Goal: Information Seeking & Learning: Check status

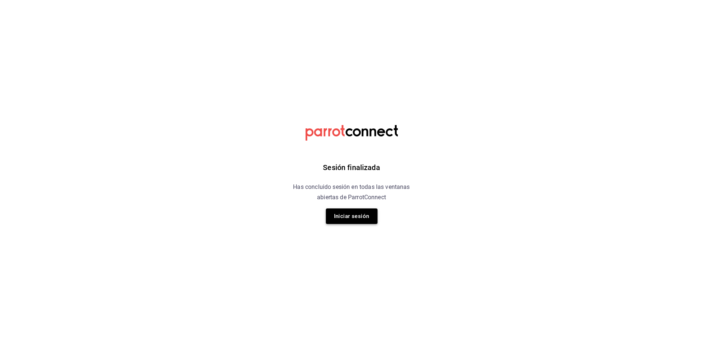
click at [367, 218] on button "Iniciar sesión" at bounding box center [352, 215] width 52 height 15
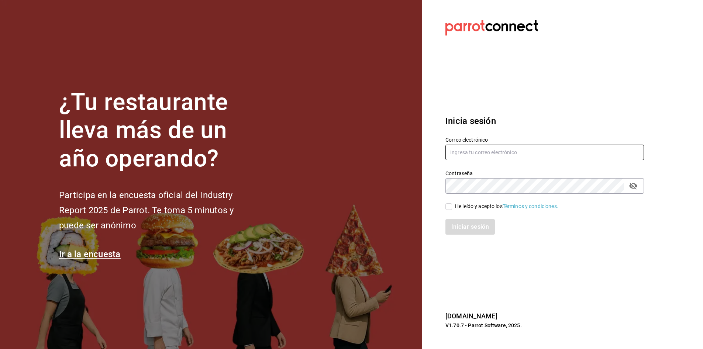
type input "[PERSON_NAME][EMAIL_ADDRESS][PERSON_NAME][DOMAIN_NAME]"
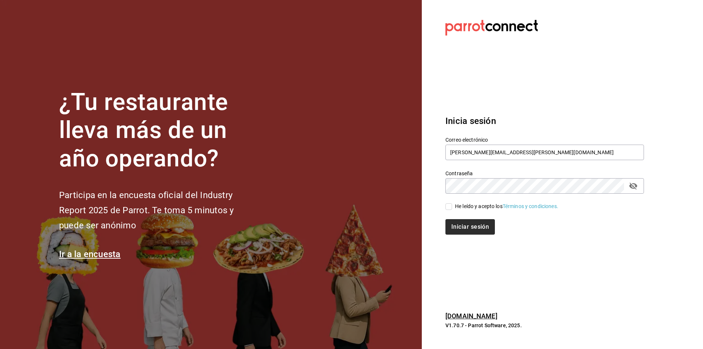
drag, startPoint x: 448, startPoint y: 205, endPoint x: 459, endPoint y: 225, distance: 22.8
click at [449, 207] on input "He leído y acepto los Términos y condiciones." at bounding box center [448, 206] width 7 height 7
checkbox input "true"
click at [459, 225] on button "Iniciar sesión" at bounding box center [470, 226] width 50 height 15
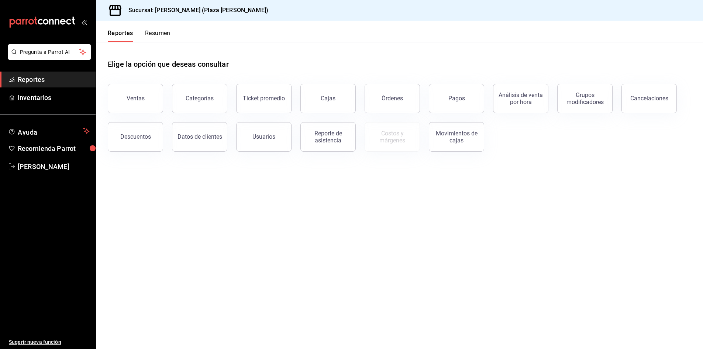
click at [152, 35] on button "Resumen" at bounding box center [157, 36] width 25 height 13
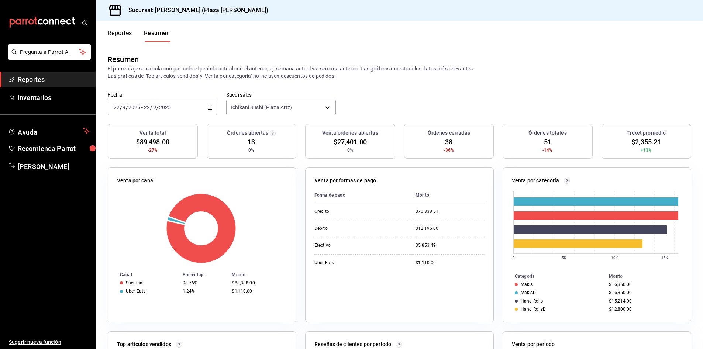
click at [122, 35] on button "Reportes" at bounding box center [120, 36] width 24 height 13
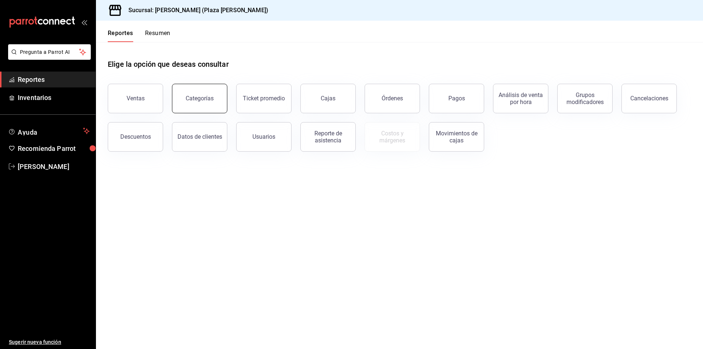
click at [200, 103] on button "Categorías" at bounding box center [199, 99] width 55 height 30
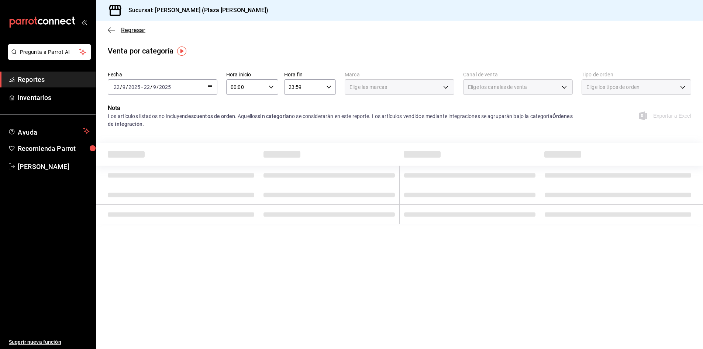
click at [132, 30] on span "Regresar" at bounding box center [133, 30] width 24 height 7
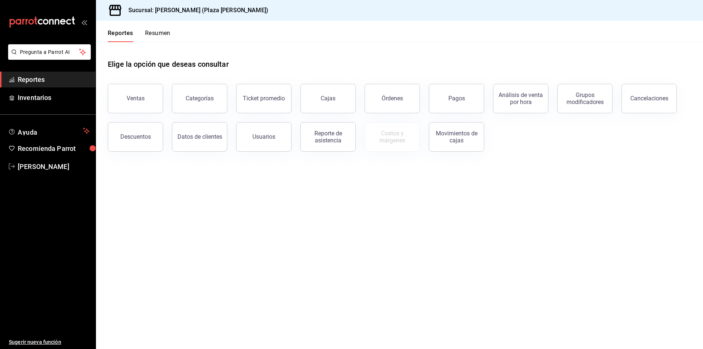
click at [162, 35] on button "Resumen" at bounding box center [157, 36] width 25 height 13
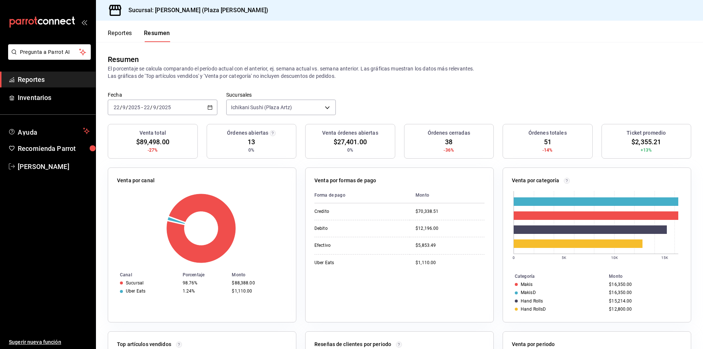
click at [129, 33] on button "Reportes" at bounding box center [120, 36] width 24 height 13
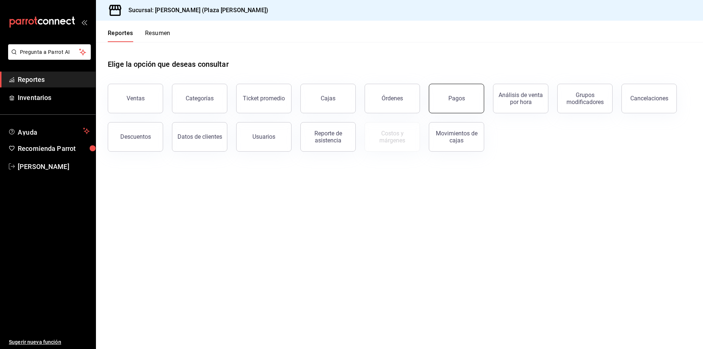
click at [467, 91] on button "Pagos" at bounding box center [456, 99] width 55 height 30
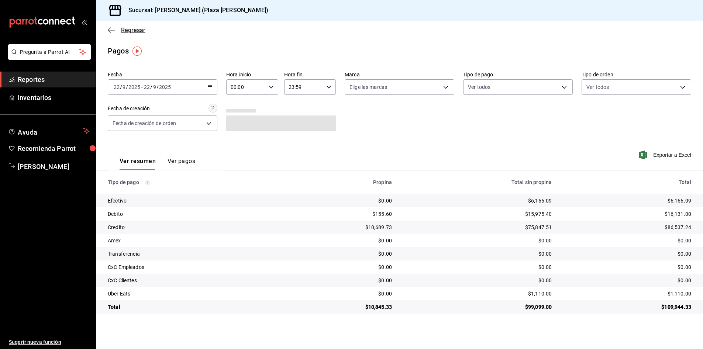
click at [136, 31] on span "Regresar" at bounding box center [133, 30] width 24 height 7
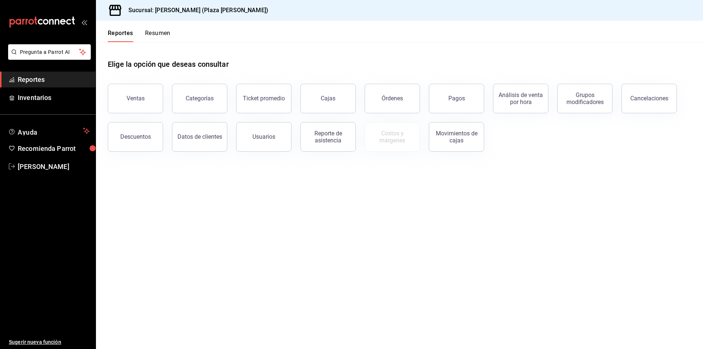
click at [151, 33] on button "Resumen" at bounding box center [157, 36] width 25 height 13
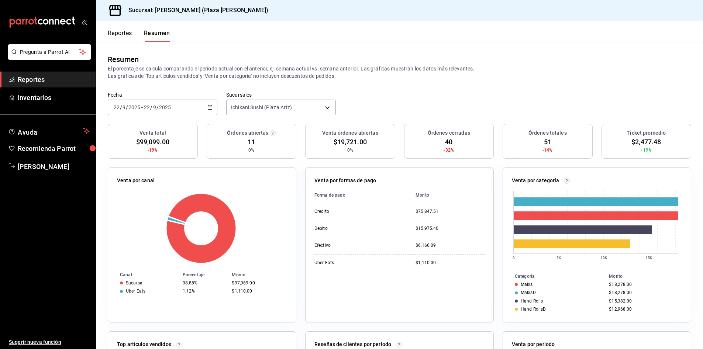
click at [127, 32] on button "Reportes" at bounding box center [120, 36] width 24 height 13
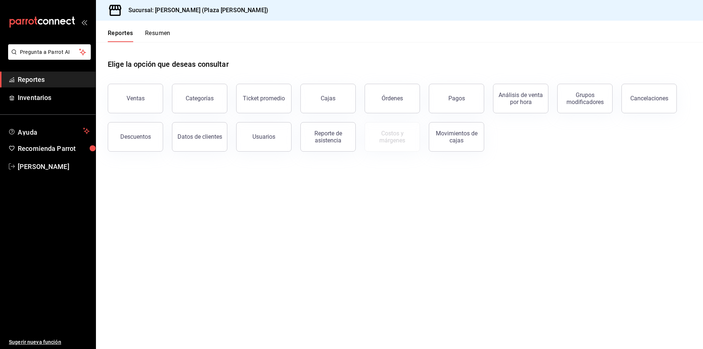
click at [159, 32] on button "Resumen" at bounding box center [157, 36] width 25 height 13
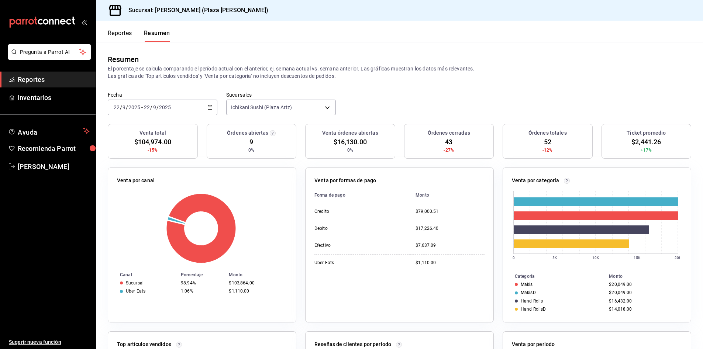
click at [122, 32] on button "Reportes" at bounding box center [120, 36] width 24 height 13
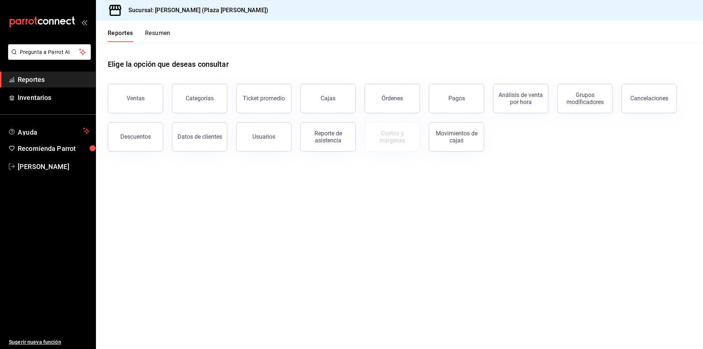
click at [156, 35] on button "Resumen" at bounding box center [157, 36] width 25 height 13
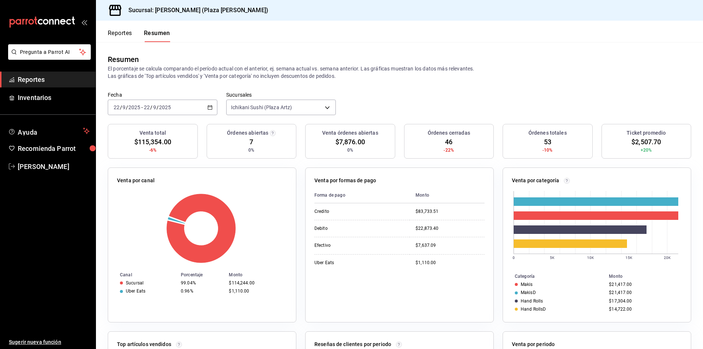
click at [205, 108] on div "[DATE] [DATE] - [DATE] [DATE]" at bounding box center [163, 107] width 110 height 15
click at [152, 214] on span "Rango de fechas" at bounding box center [142, 213] width 57 height 8
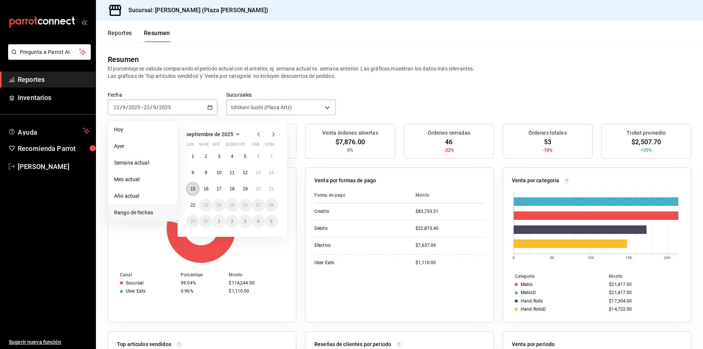
click at [188, 190] on button "15" at bounding box center [192, 188] width 13 height 13
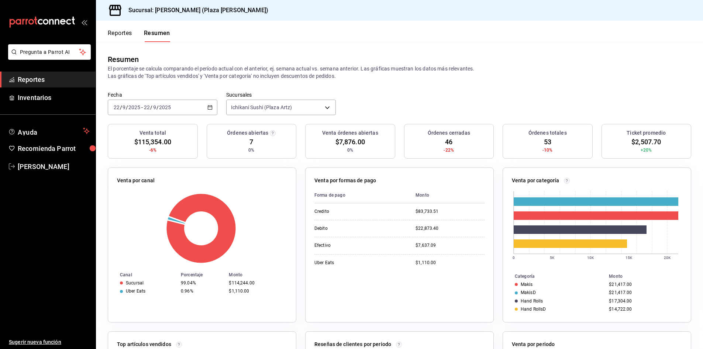
click at [168, 83] on div "Resumen El porcentaje se calcula comparando el período actual con el anterior, …" at bounding box center [399, 66] width 607 height 49
click at [205, 104] on div "[DATE] [DATE] - [DATE] [DATE]" at bounding box center [163, 107] width 110 height 15
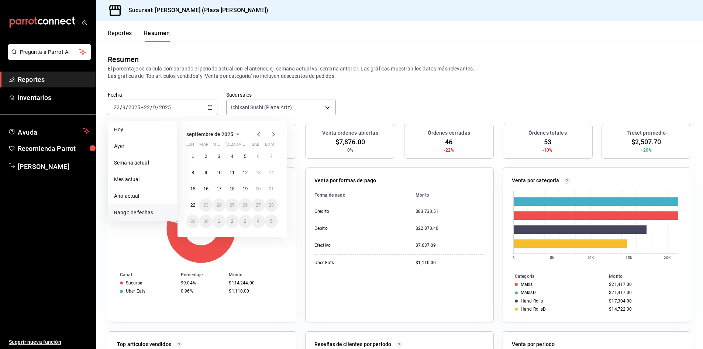
click at [194, 196] on div "1 2 3 4 5 6 7 8 9 10 11 12 13 14 15 16 17 18 19 20 21 22 23 24 25 26 27 28 29 3…" at bounding box center [231, 189] width 91 height 78
click at [193, 190] on abbr "15" at bounding box center [192, 188] width 5 height 5
click at [193, 189] on abbr "15" at bounding box center [192, 188] width 5 height 5
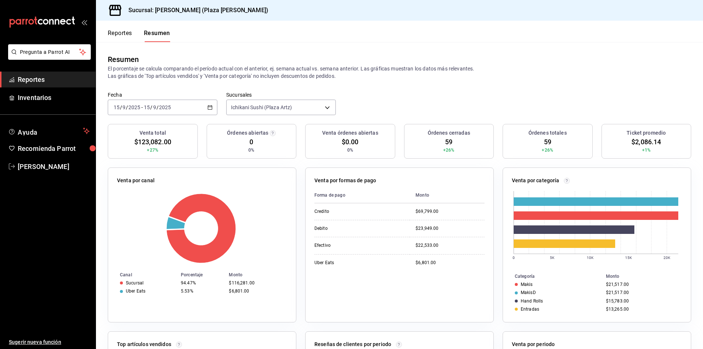
scroll to position [37, 0]
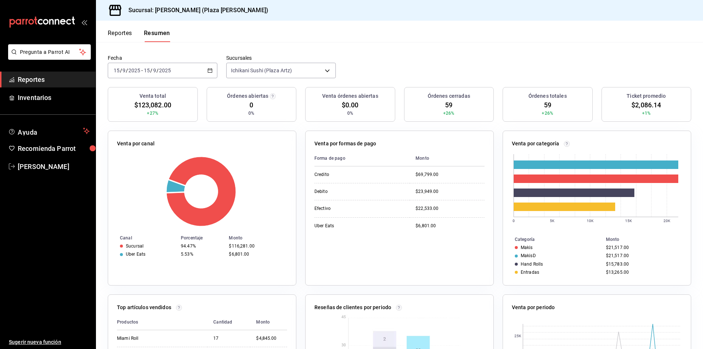
click at [57, 77] on span "Reportes" at bounding box center [54, 80] width 72 height 10
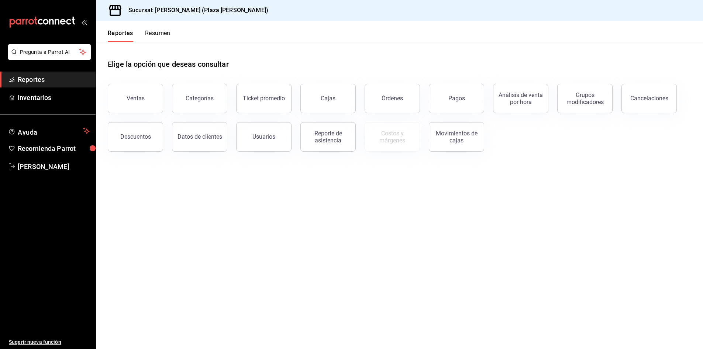
click at [166, 59] on h1 "Elige la opción que deseas consultar" at bounding box center [168, 64] width 121 height 11
drag, startPoint x: 249, startPoint y: 68, endPoint x: 111, endPoint y: 57, distance: 138.8
click at [111, 57] on div "Elige la opción que deseas consultar" at bounding box center [399, 58] width 583 height 33
click at [298, 69] on div "Elige la opción que deseas consultar" at bounding box center [399, 58] width 583 height 33
drag, startPoint x: 67, startPoint y: 69, endPoint x: 63, endPoint y: 78, distance: 9.7
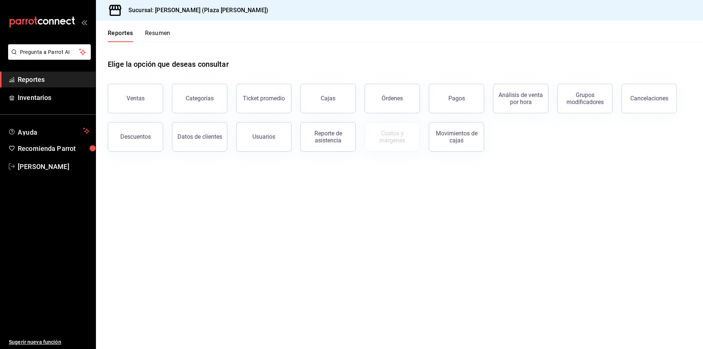
click at [65, 74] on div "Pregunta a Parrot AI Reportes Inventarios Ayuda Recomienda Parrot [PERSON_NAME]…" at bounding box center [48, 196] width 96 height 305
click at [62, 78] on span "Reportes" at bounding box center [54, 80] width 72 height 10
click at [44, 94] on span "Inventarios" at bounding box center [54, 98] width 72 height 10
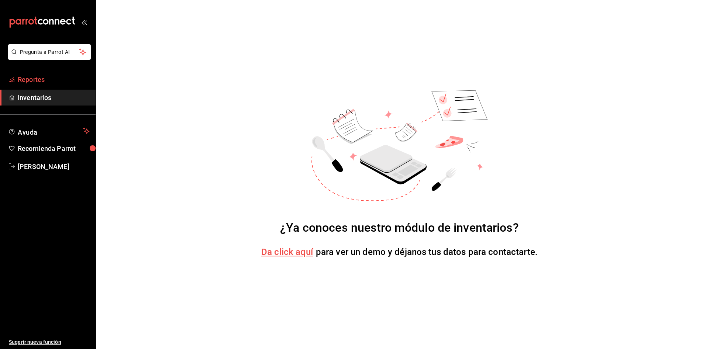
click at [59, 76] on span "Reportes" at bounding box center [54, 80] width 72 height 10
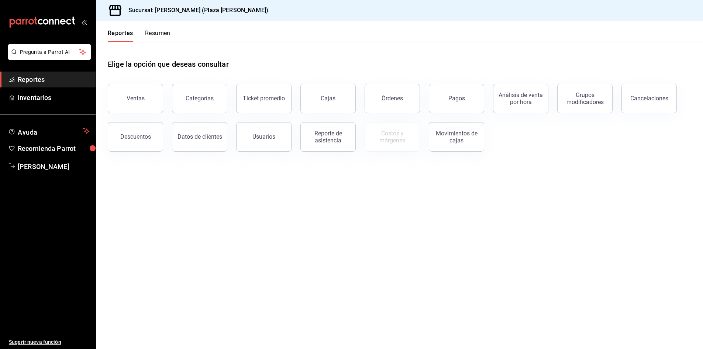
click at [162, 35] on button "Resumen" at bounding box center [157, 36] width 25 height 13
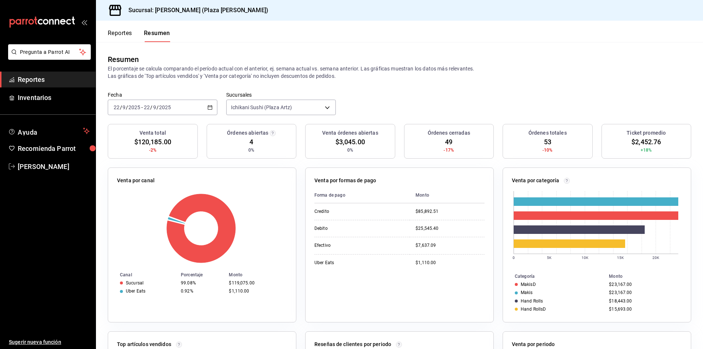
click at [204, 107] on div "[DATE] [DATE] - [DATE] [DATE]" at bounding box center [163, 107] width 110 height 15
click at [133, 135] on li "Hoy" at bounding box center [142, 129] width 69 height 17
